Goal: Information Seeking & Learning: Learn about a topic

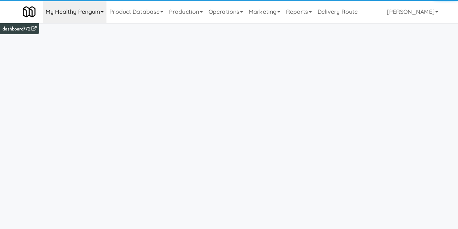
click at [75, 8] on link "My Healthy Penguin" at bounding box center [75, 11] width 64 height 23
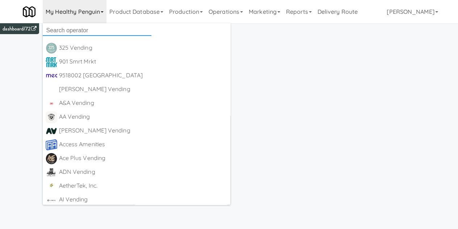
click at [74, 32] on input "text" at bounding box center [97, 30] width 109 height 11
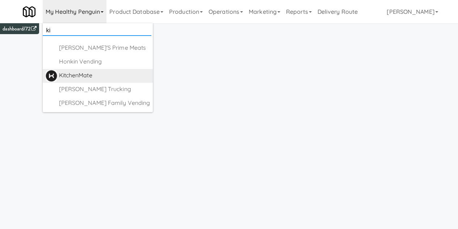
type input "ki"
click at [76, 71] on div "KitchenMate" at bounding box center [104, 75] width 91 height 11
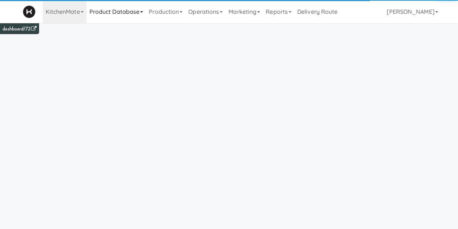
click at [140, 16] on link "Product Database" at bounding box center [117, 11] width 60 height 23
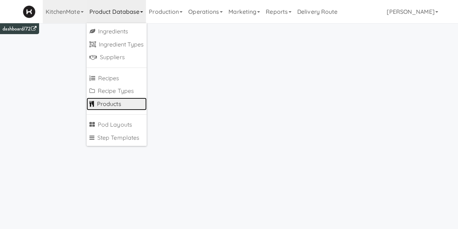
click at [102, 107] on link "Products" at bounding box center [117, 103] width 61 height 13
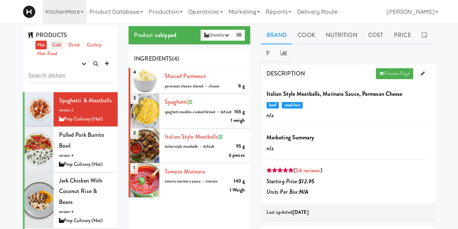
click at [55, 44] on link "Cold" at bounding box center [56, 45] width 13 height 9
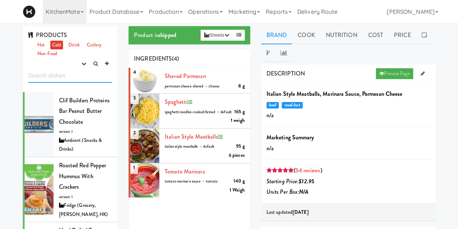
click at [57, 71] on input "text" at bounding box center [70, 75] width 84 height 13
type input "v"
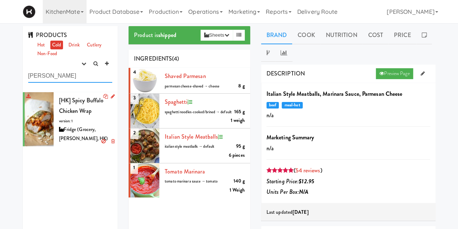
type input "[PERSON_NAME]"
click at [83, 115] on div "[HK] Spicy Buffalo Chicken Wrap version: 1 Fridge (Grocery, [PERSON_NAME], HK)" at bounding box center [86, 119] width 54 height 48
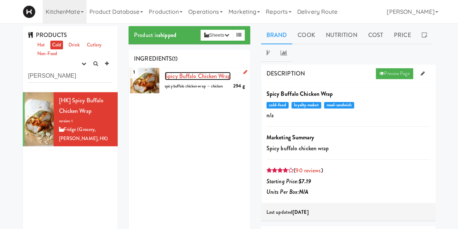
click at [206, 75] on span "Spicy Buffalo Chicken Wrap" at bounding box center [198, 76] width 66 height 8
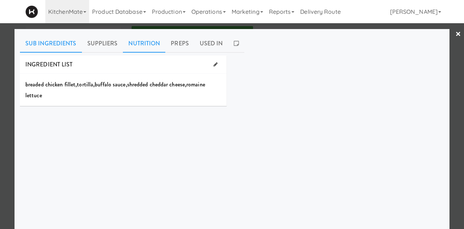
click at [146, 45] on link "Nutrition" at bounding box center [144, 43] width 42 height 18
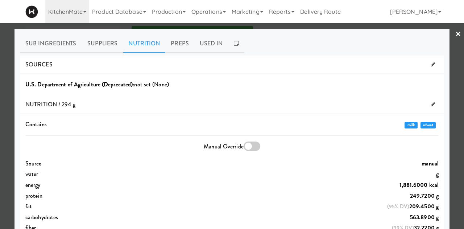
click at [247, 89] on div "U.S. Department of Agriculture (Deprecated): not set (None)" at bounding box center [231, 84] width 413 height 11
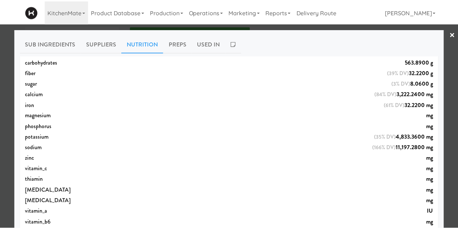
scroll to position [167, 0]
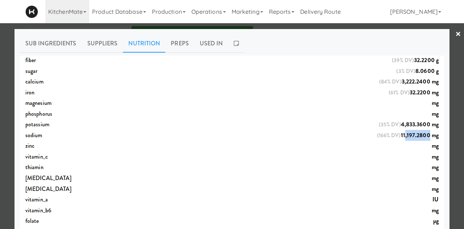
drag, startPoint x: 397, startPoint y: 136, endPoint x: 422, endPoint y: 136, distance: 25.0
click at [422, 136] on span "11,197.2800 mg" at bounding box center [420, 135] width 38 height 8
click at [455, 30] on link "×" at bounding box center [458, 34] width 6 height 22
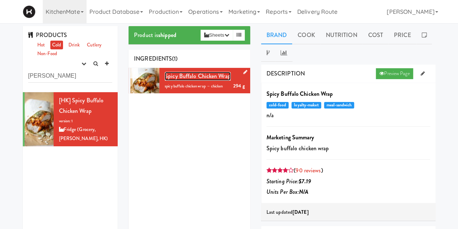
click at [209, 76] on span "Spicy Buffalo Chicken Wrap" at bounding box center [198, 76] width 66 height 8
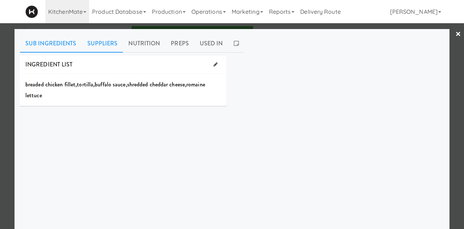
click at [108, 49] on link "Suppliers" at bounding box center [102, 43] width 41 height 18
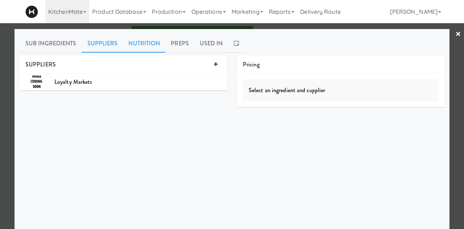
click at [130, 46] on link "Nutrition" at bounding box center [144, 43] width 42 height 18
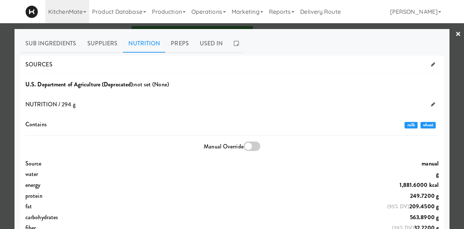
click at [455, 33] on link "×" at bounding box center [458, 34] width 6 height 22
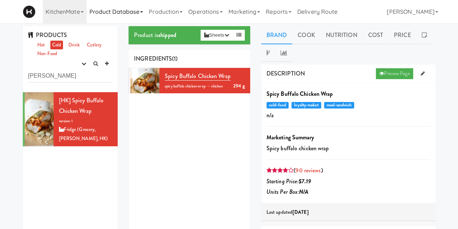
click at [112, 16] on link "Product Database" at bounding box center [117, 11] width 60 height 23
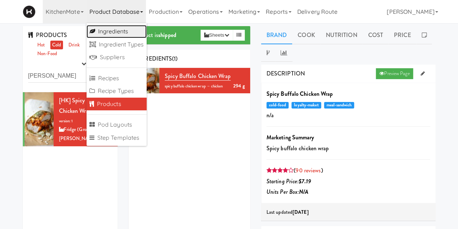
click at [109, 37] on link "Ingredients" at bounding box center [117, 31] width 61 height 13
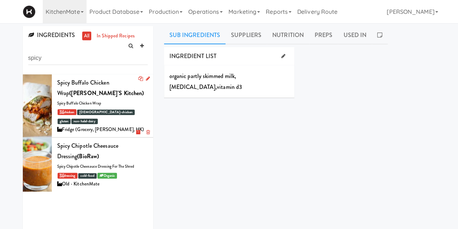
type input "spicy"
click at [140, 103] on div "Spicy Buffalo Chicken Wrap (Heather's Kitchen) spicy buffalo chicken wrap chick…" at bounding box center [102, 105] width 91 height 57
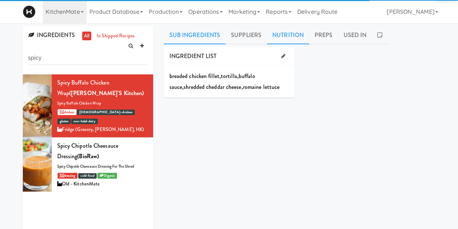
click at [278, 40] on link "Nutrition" at bounding box center [288, 35] width 42 height 18
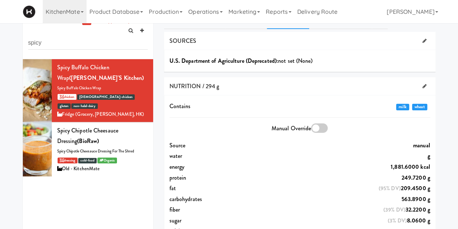
scroll to position [14, 0]
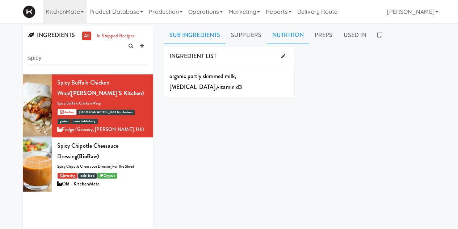
click at [286, 36] on link "Nutrition" at bounding box center [288, 35] width 42 height 18
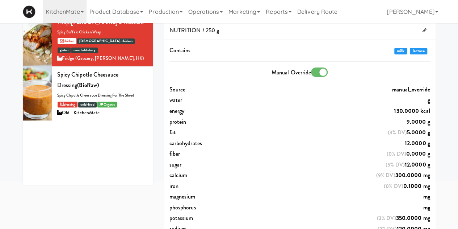
scroll to position [72, 0]
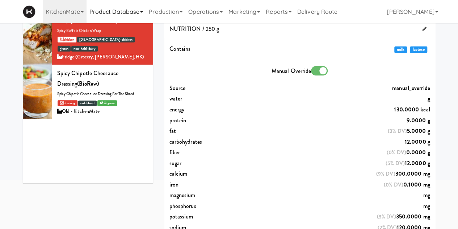
click at [124, 14] on link "Product Database" at bounding box center [117, 11] width 60 height 23
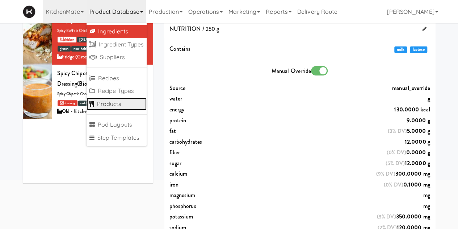
click at [112, 106] on link "Products" at bounding box center [117, 103] width 61 height 13
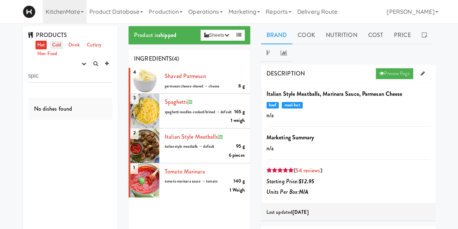
click at [56, 47] on link "Cold" at bounding box center [56, 45] width 13 height 9
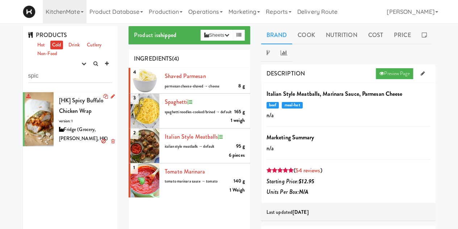
click at [89, 106] on span "[HK] Spicy Buffalo Chicken Wrap" at bounding box center [81, 105] width 45 height 19
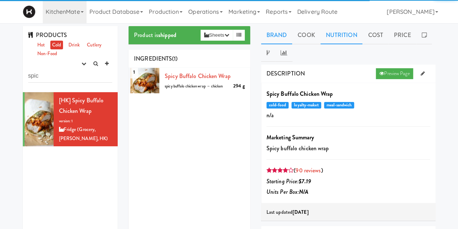
click at [339, 36] on link "Nutrition" at bounding box center [342, 35] width 42 height 18
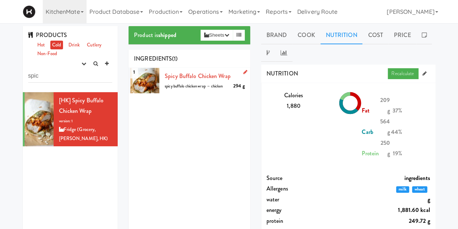
click at [243, 72] on icon at bounding box center [245, 72] width 4 height 5
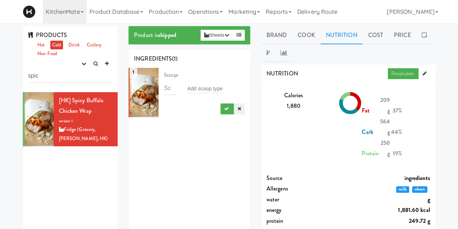
click at [234, 111] on link at bounding box center [239, 108] width 11 height 11
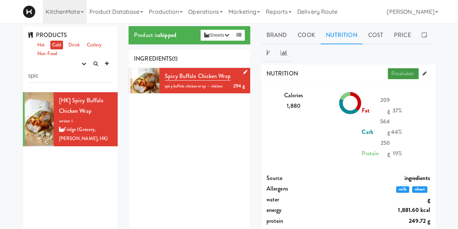
click at [404, 76] on link "Recalculate" at bounding box center [403, 73] width 31 height 11
click at [279, 29] on link "Brand" at bounding box center [277, 35] width 32 height 18
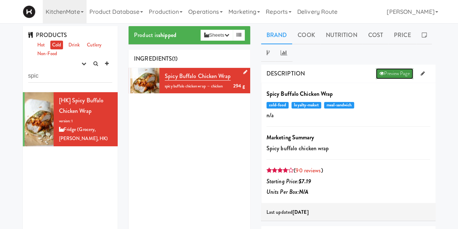
click at [381, 74] on icon at bounding box center [382, 73] width 5 height 5
click at [122, 14] on link "Product Database" at bounding box center [117, 11] width 60 height 23
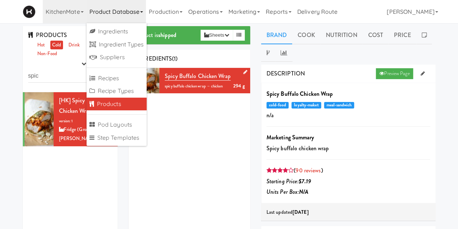
click at [101, 101] on link "Products" at bounding box center [117, 103] width 61 height 13
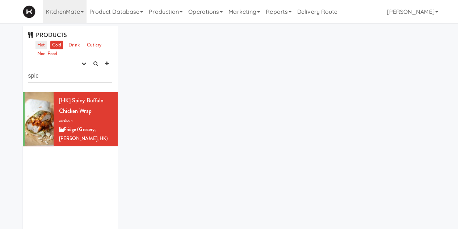
click at [42, 45] on link "Hot" at bounding box center [41, 45] width 11 height 9
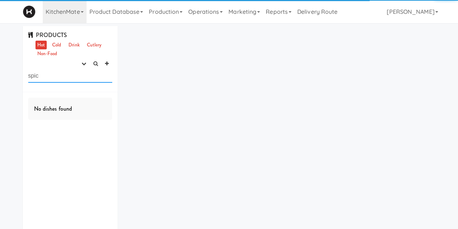
drag, startPoint x: 42, startPoint y: 76, endPoint x: 0, endPoint y: 86, distance: 43.0
click at [0, 86] on div "PRODUCTS Hot Cold Drink Cutlery Non-Food experimenting finalized shipped discon…" at bounding box center [229, 152] width 458 height 253
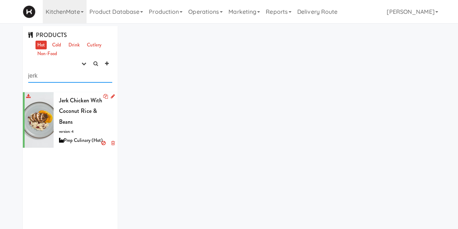
type input "jerk"
click at [78, 127] on div "Jerk Chicken with Coconut Rice & Beans version: 4 Prep Culinary (Hot)" at bounding box center [86, 120] width 54 height 50
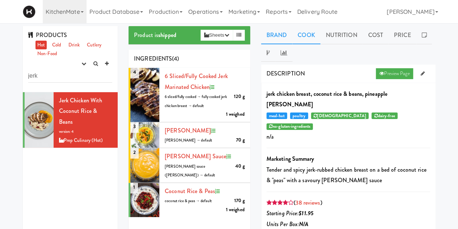
click at [304, 39] on link "Cook" at bounding box center [306, 35] width 28 height 18
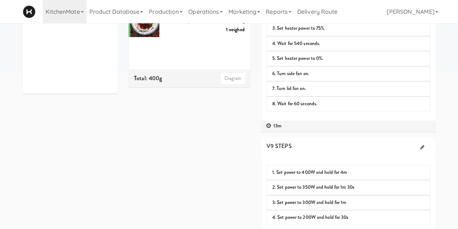
scroll to position [195, 0]
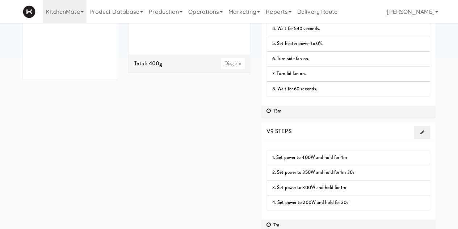
click at [420, 131] on link at bounding box center [422, 132] width 16 height 13
click at [425, 167] on icon at bounding box center [425, 169] width 4 height 5
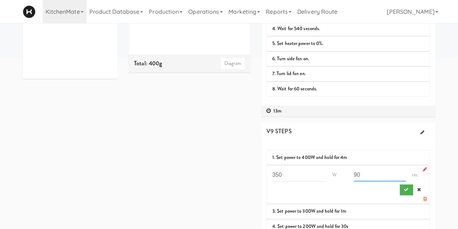
click at [388, 173] on input "90" at bounding box center [380, 174] width 53 height 13
type input "9"
type input "120"
click at [405, 187] on icon "submit" at bounding box center [406, 189] width 5 height 5
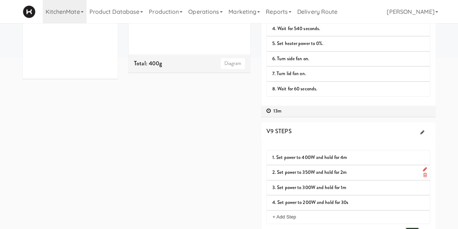
click at [408, 227] on button "submit" at bounding box center [412, 232] width 13 height 11
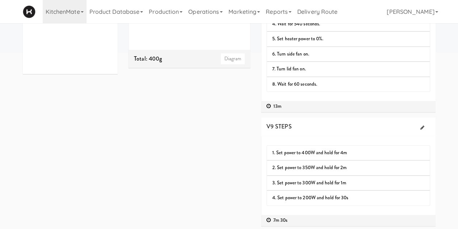
click at [216, 155] on div "Product is shipped Sheets Order List (Prep Culinary (Hot)) Recipe Sheet Assembl…" at bounding box center [282, 29] width 318 height 404
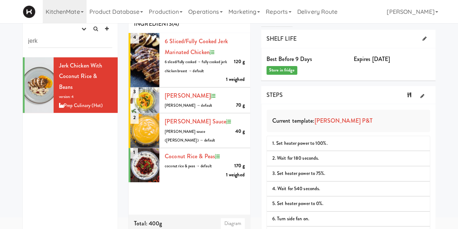
scroll to position [0, 0]
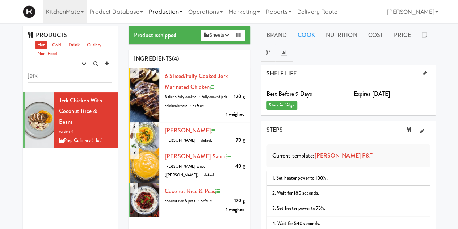
click at [167, 14] on link "Production" at bounding box center [165, 11] width 39 height 23
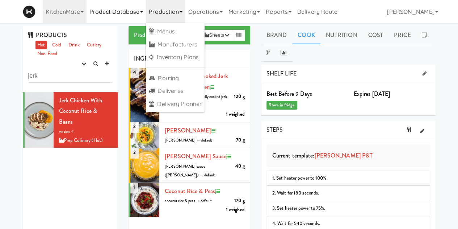
click at [130, 15] on link "Product Database" at bounding box center [117, 11] width 60 height 23
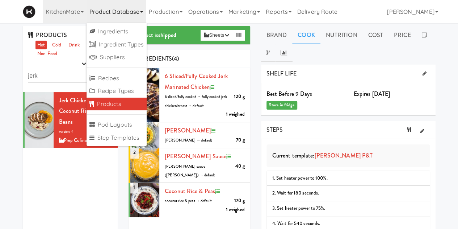
click at [96, 108] on link "Products" at bounding box center [117, 103] width 61 height 13
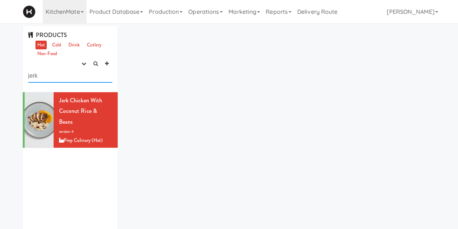
click at [58, 72] on input "jerk" at bounding box center [70, 75] width 84 height 13
type input "j"
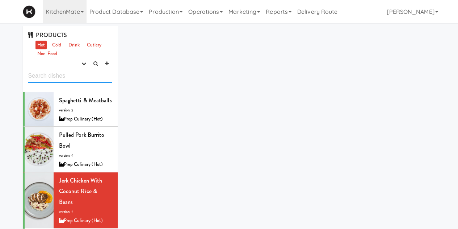
click at [84, 78] on input "text" at bounding box center [70, 75] width 84 height 13
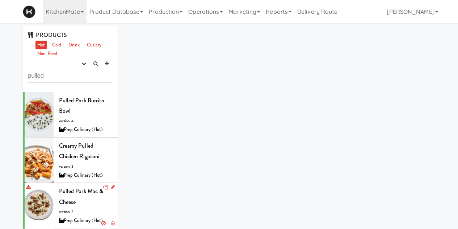
click at [96, 203] on div "Pulled Pork Mac & Cheese version: 2 Prep Culinary (Hot)" at bounding box center [86, 205] width 54 height 39
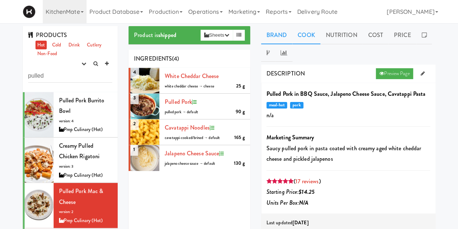
click at [303, 36] on link "Cook" at bounding box center [306, 35] width 28 height 18
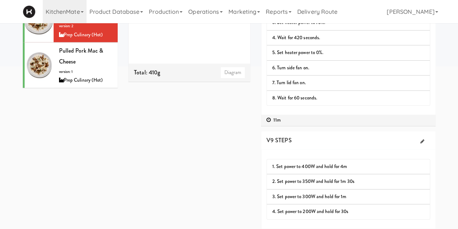
scroll to position [199, 0]
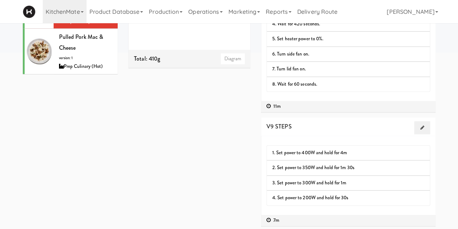
click at [425, 125] on link at bounding box center [422, 127] width 16 height 13
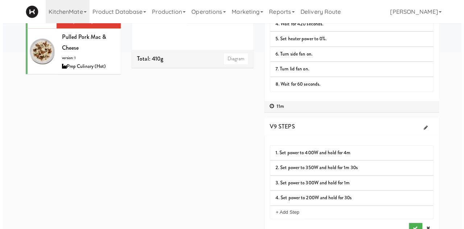
scroll to position [223, 0]
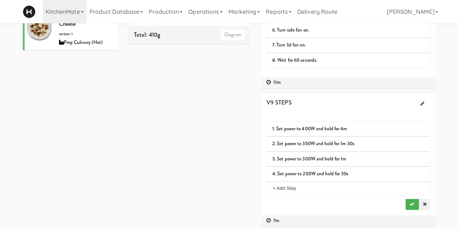
click at [429, 200] on link at bounding box center [424, 204] width 11 height 11
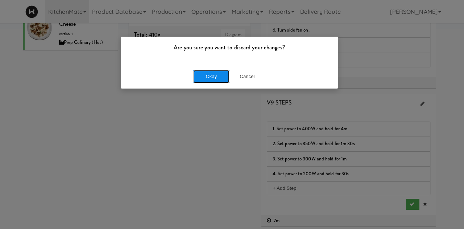
click at [221, 80] on button "Okay" at bounding box center [211, 76] width 36 height 13
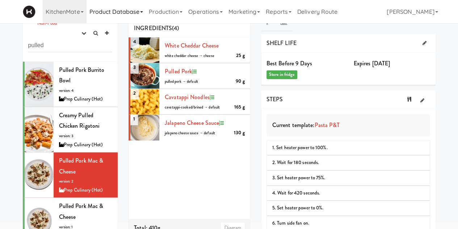
scroll to position [0, 0]
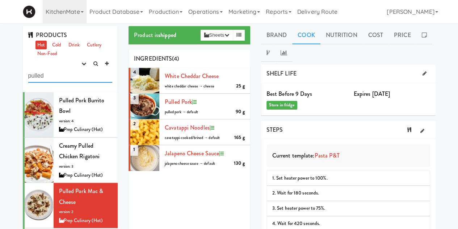
drag, startPoint x: 66, startPoint y: 71, endPoint x: 0, endPoint y: 51, distance: 68.7
click at [0, 51] on div "PRODUCTS Hot Cold Drink Cutlery Non-Food experimenting finalized shipped discon…" at bounding box center [229, 228] width 458 height 404
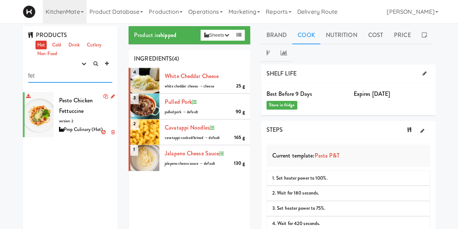
type input "fet"
click at [75, 100] on span "Pesto Chicken Fettuccine" at bounding box center [76, 105] width 34 height 19
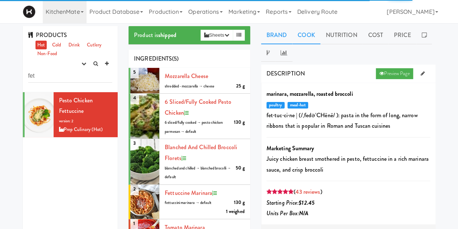
click at [310, 39] on link "Cook" at bounding box center [306, 35] width 28 height 18
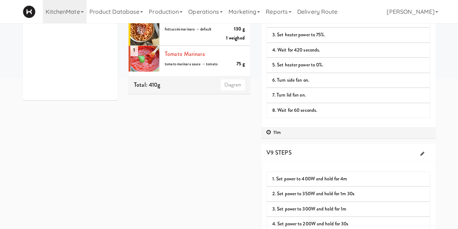
scroll to position [174, 0]
click at [424, 151] on icon at bounding box center [422, 153] width 4 height 5
click at [421, 151] on icon at bounding box center [422, 153] width 4 height 5
click at [424, 173] on icon at bounding box center [425, 175] width 4 height 5
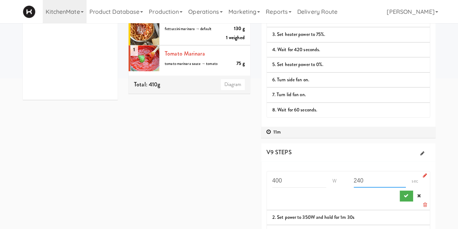
click at [371, 178] on input "240" at bounding box center [380, 180] width 53 height 13
type input "2"
type input "270"
click at [406, 195] on icon "submit" at bounding box center [406, 195] width 5 height 5
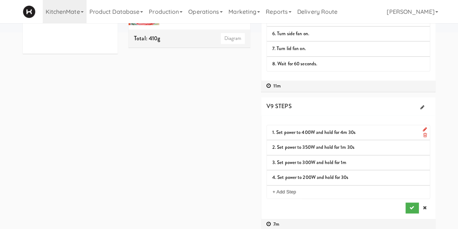
scroll to position [223, 0]
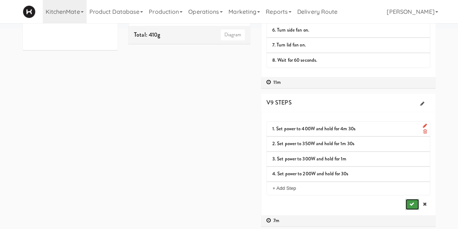
click at [409, 203] on icon "submit" at bounding box center [411, 203] width 5 height 5
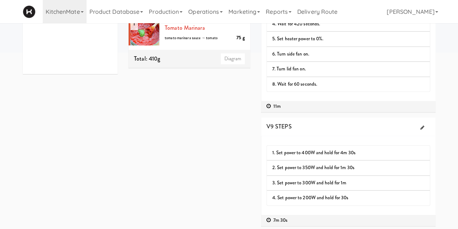
click at [157, 90] on div "Product is shipped Sheets Order List (Prep Culinary (Hot)) Recipe Sheet Assembl…" at bounding box center [282, 29] width 318 height 404
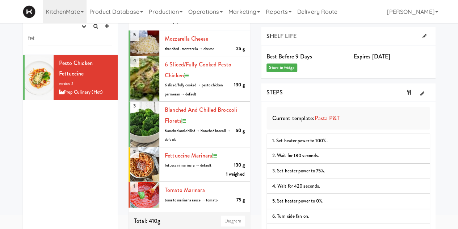
scroll to position [0, 0]
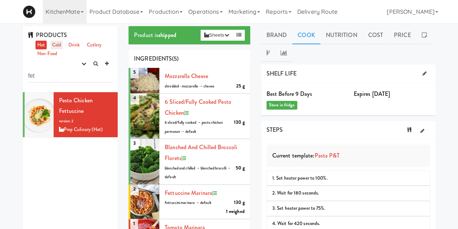
click at [55, 46] on link "Cold" at bounding box center [56, 45] width 13 height 9
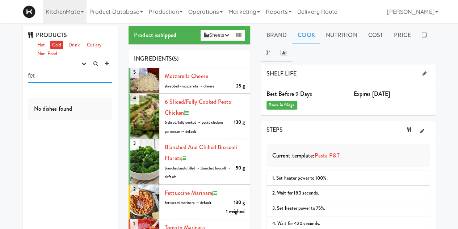
click at [74, 76] on input "fet" at bounding box center [70, 75] width 84 height 13
type input "f"
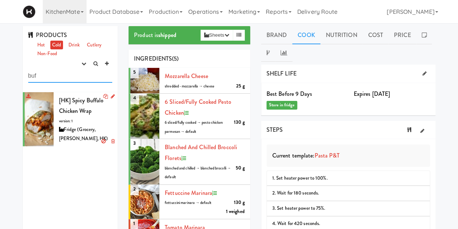
type input "buf"
click at [72, 110] on span "[HK] Spicy Buffalo Chicken Wrap" at bounding box center [81, 105] width 45 height 19
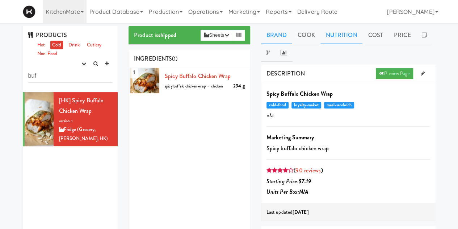
click at [349, 36] on link "Nutrition" at bounding box center [342, 35] width 42 height 18
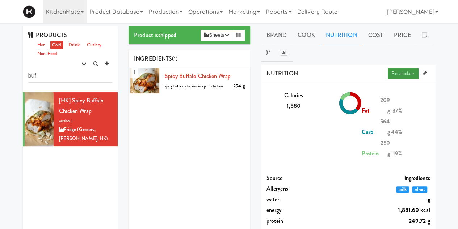
click at [408, 74] on link "Recalculate" at bounding box center [403, 73] width 31 height 11
click at [222, 77] on span "Spicy Buffalo Chicken Wrap" at bounding box center [198, 76] width 66 height 8
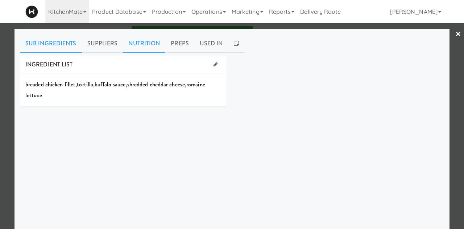
click at [133, 44] on link "Nutrition" at bounding box center [144, 43] width 42 height 18
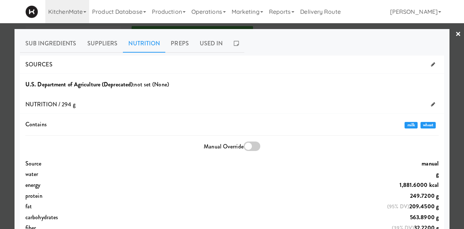
click at [455, 33] on link "×" at bounding box center [458, 34] width 6 height 22
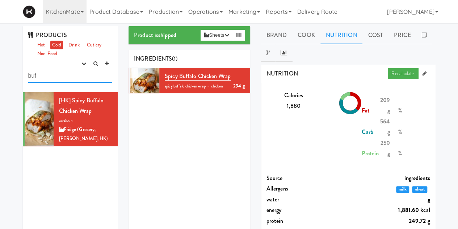
drag, startPoint x: 58, startPoint y: 77, endPoint x: 0, endPoint y: 64, distance: 59.3
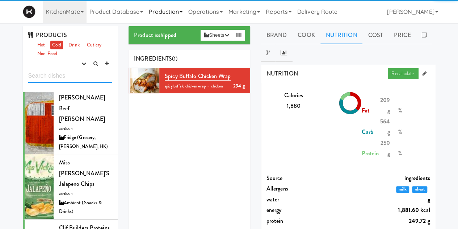
scroll to position [762, 0]
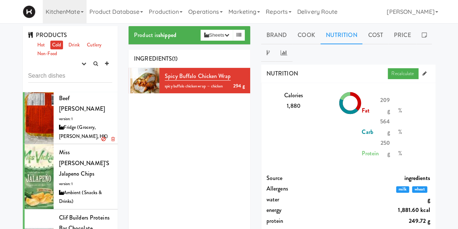
click at [93, 141] on div "[PERSON_NAME] Beef [PERSON_NAME] version: 1 Fridge (Grocery, [PERSON_NAME], HK)" at bounding box center [86, 111] width 54 height 59
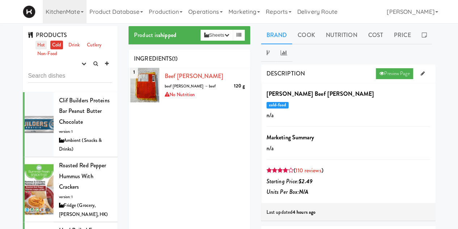
click at [39, 45] on link "Hot" at bounding box center [41, 45] width 11 height 9
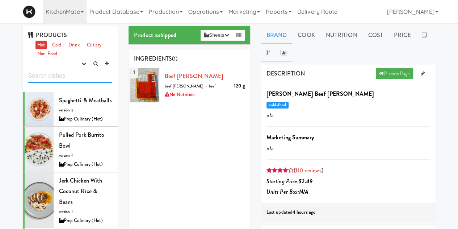
click at [42, 74] on input "text" at bounding box center [70, 75] width 84 height 13
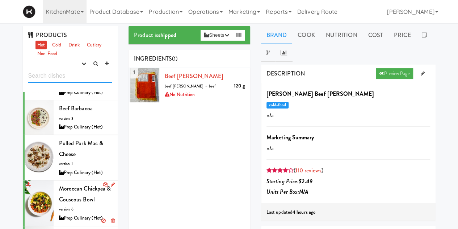
scroll to position [730, 0]
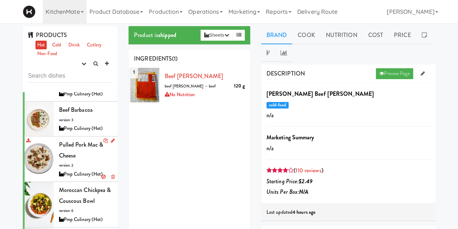
click at [78, 174] on div "Pulled Pork Mac & Cheese version: 2 Prep Culinary (Hot)" at bounding box center [86, 158] width 54 height 39
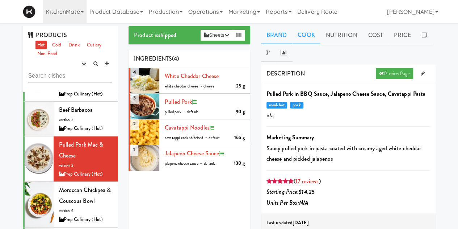
click at [307, 34] on link "Cook" at bounding box center [306, 35] width 28 height 18
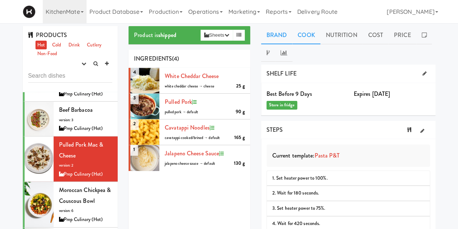
click at [267, 33] on link "Brand" at bounding box center [277, 35] width 32 height 18
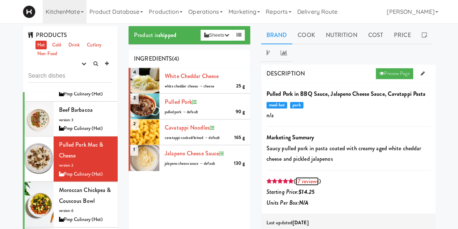
click at [311, 183] on link "17 reviews" at bounding box center [307, 181] width 23 height 8
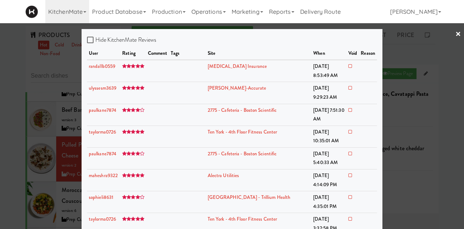
click at [455, 32] on link "×" at bounding box center [458, 34] width 6 height 22
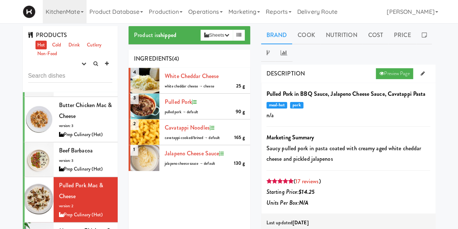
scroll to position [689, 0]
